Goal: Task Accomplishment & Management: Use online tool/utility

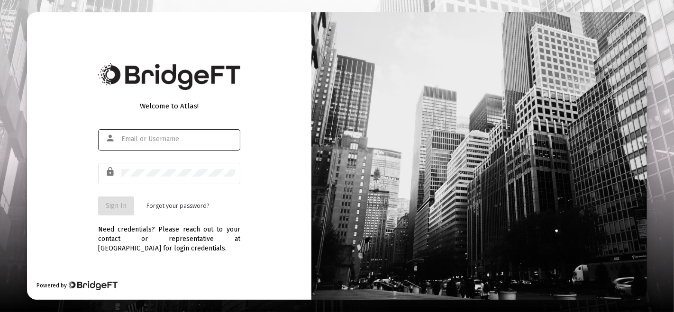
click at [213, 136] on input "text" at bounding box center [178, 140] width 114 height 8
type input "[PERSON_NAME][EMAIL_ADDRESS][DOMAIN_NAME]"
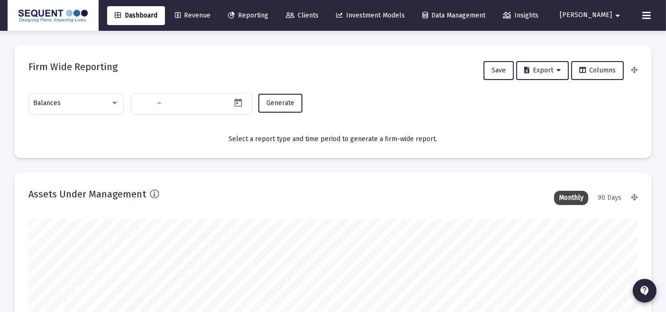
type input "[DATE]"
click at [56, 97] on div "Balances" at bounding box center [76, 102] width 85 height 23
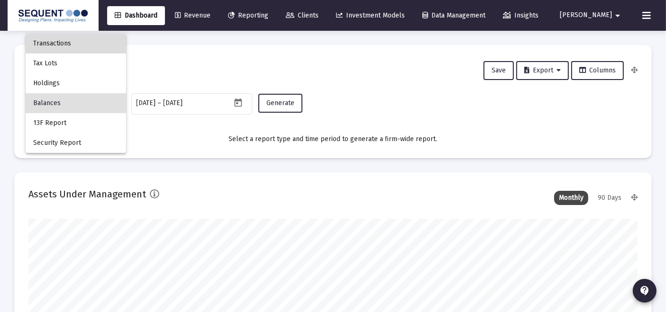
click at [91, 41] on span "Transactions" at bounding box center [75, 44] width 85 height 20
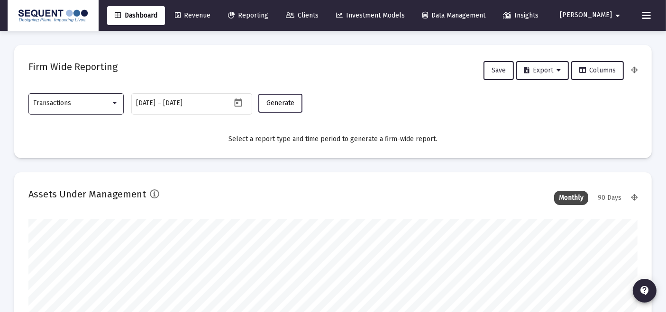
click at [280, 105] on span "Generate" at bounding box center [280, 103] width 28 height 8
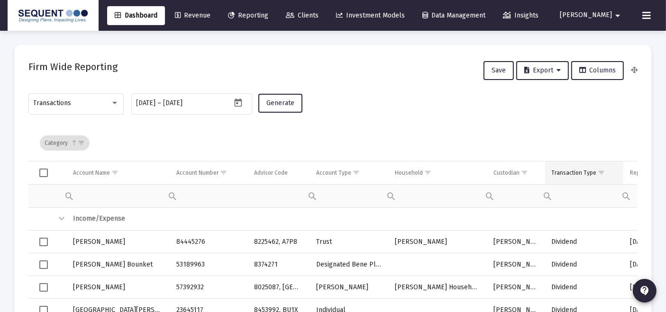
click at [598, 173] on span "Show filter options for column 'Transaction Type'" at bounding box center [601, 172] width 7 height 7
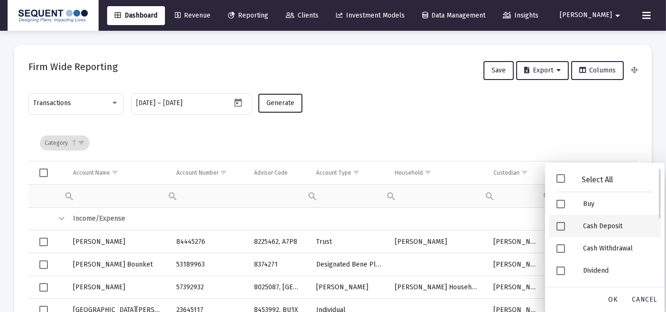
click at [591, 232] on div "Cash Deposit" at bounding box center [617, 226] width 85 height 22
click at [591, 232] on div "Security Deposit" at bounding box center [617, 228] width 85 height 22
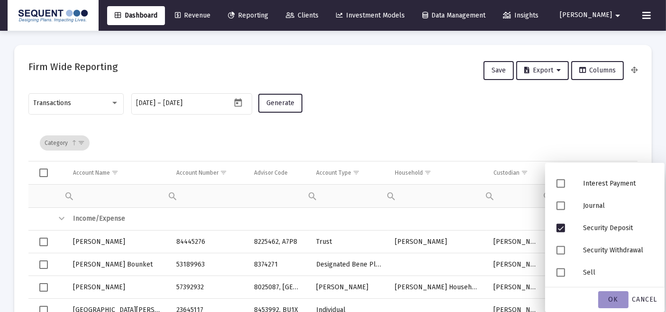
click at [619, 297] on div "OK" at bounding box center [613, 299] width 30 height 17
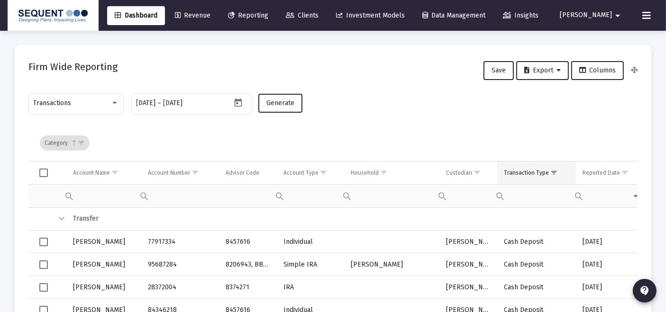
click at [534, 169] on div "Transaction Type" at bounding box center [526, 173] width 45 height 8
click at [547, 64] on button "Export" at bounding box center [542, 70] width 53 height 19
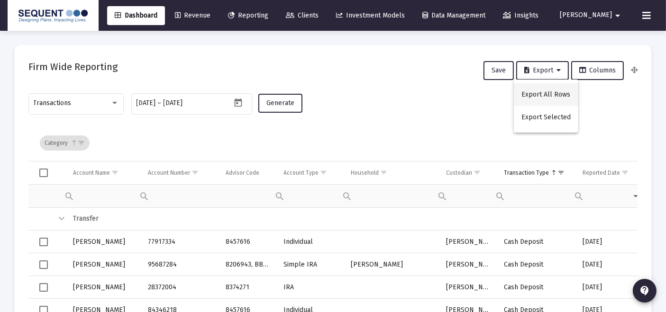
click at [538, 94] on button "Export All Rows" at bounding box center [546, 94] width 64 height 23
